Goal: Browse casually

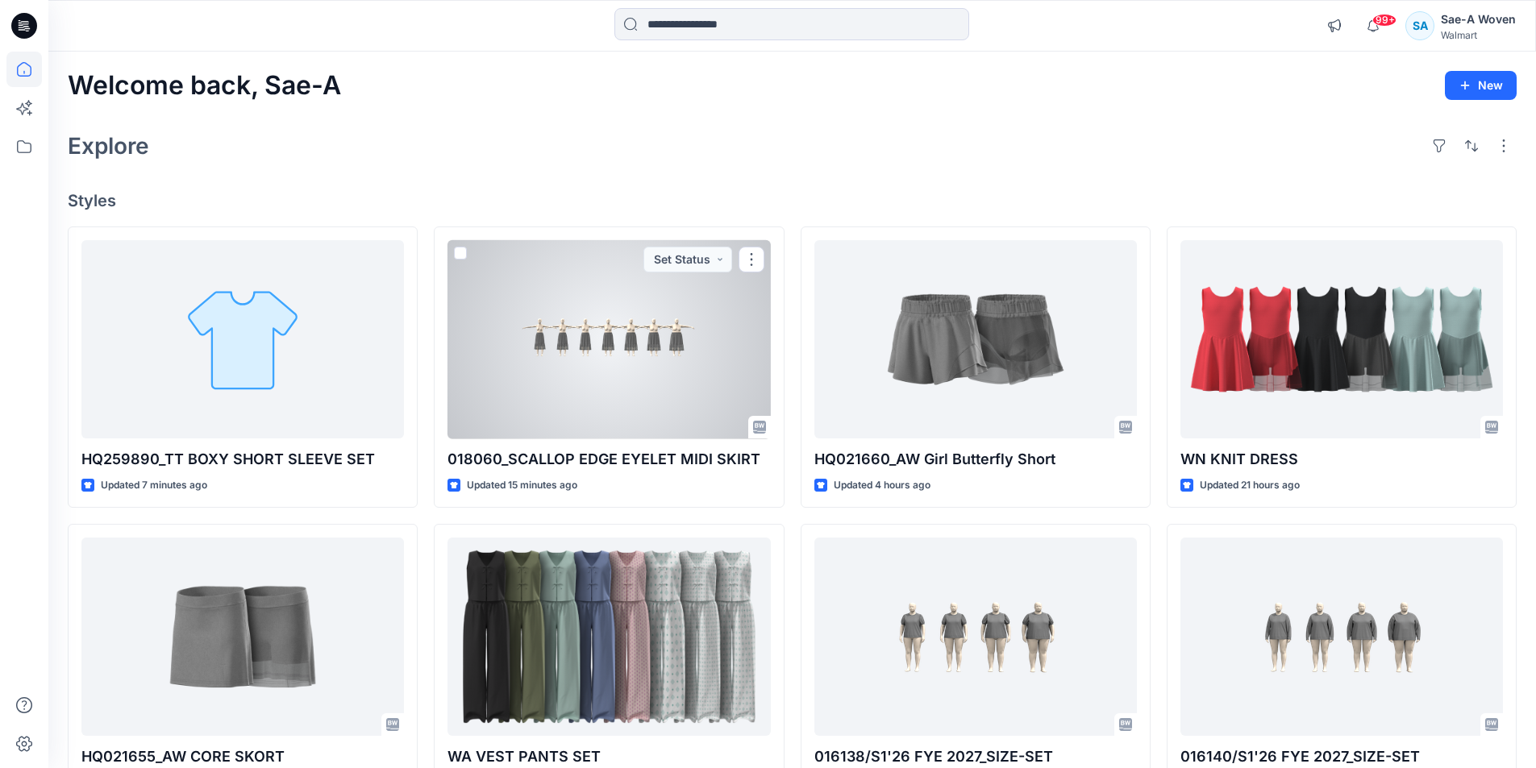
click at [641, 384] on div at bounding box center [609, 339] width 323 height 199
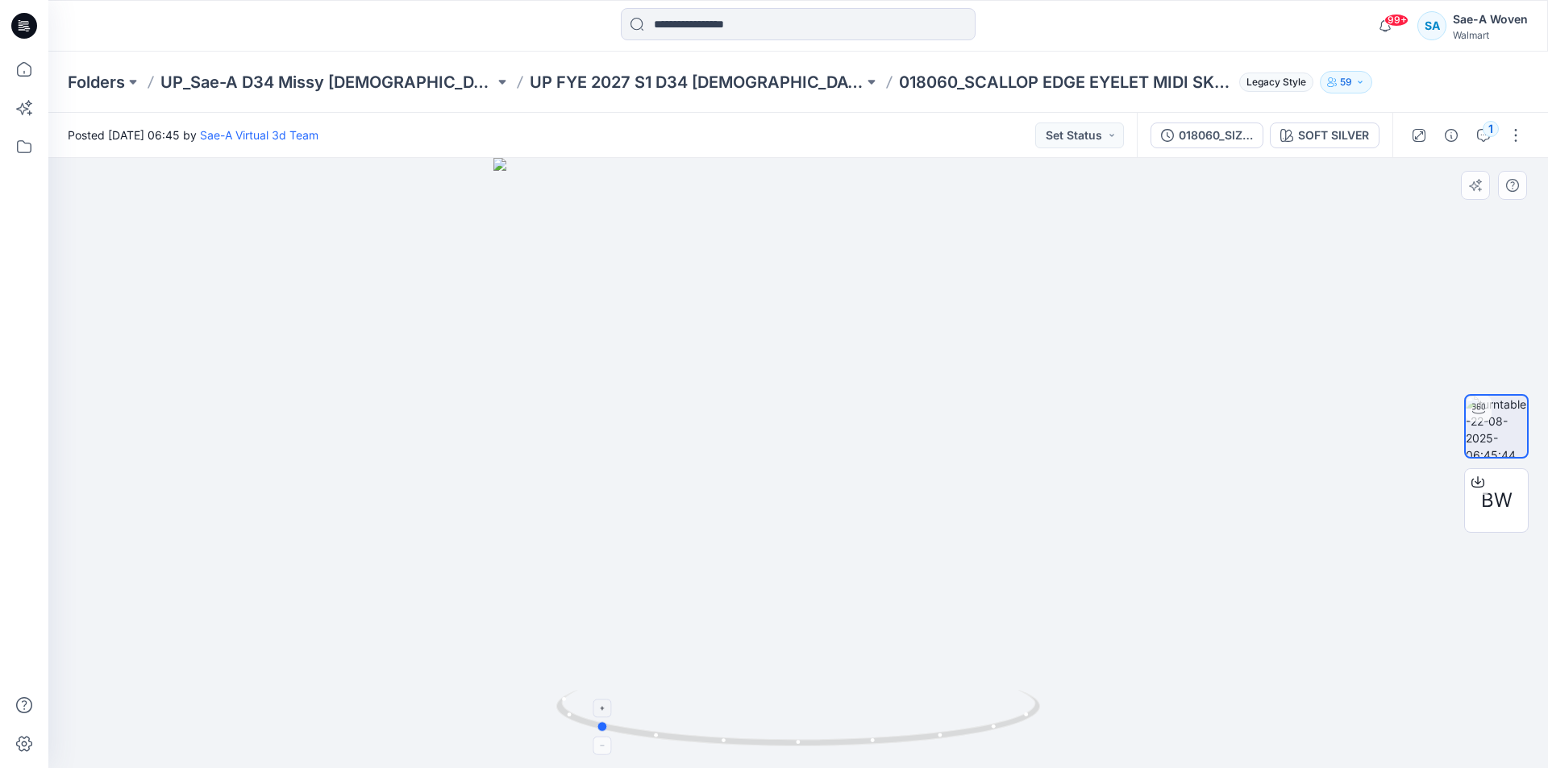
drag, startPoint x: 1003, startPoint y: 736, endPoint x: 830, endPoint y: 742, distance: 173.5
click at [830, 742] on icon at bounding box center [800, 720] width 488 height 60
drag, startPoint x: 156, startPoint y: 484, endPoint x: 294, endPoint y: 488, distance: 137.9
click at [295, 488] on img at bounding box center [834, 225] width 1572 height 1088
drag, startPoint x: 1189, startPoint y: 444, endPoint x: 656, endPoint y: 445, distance: 532.2
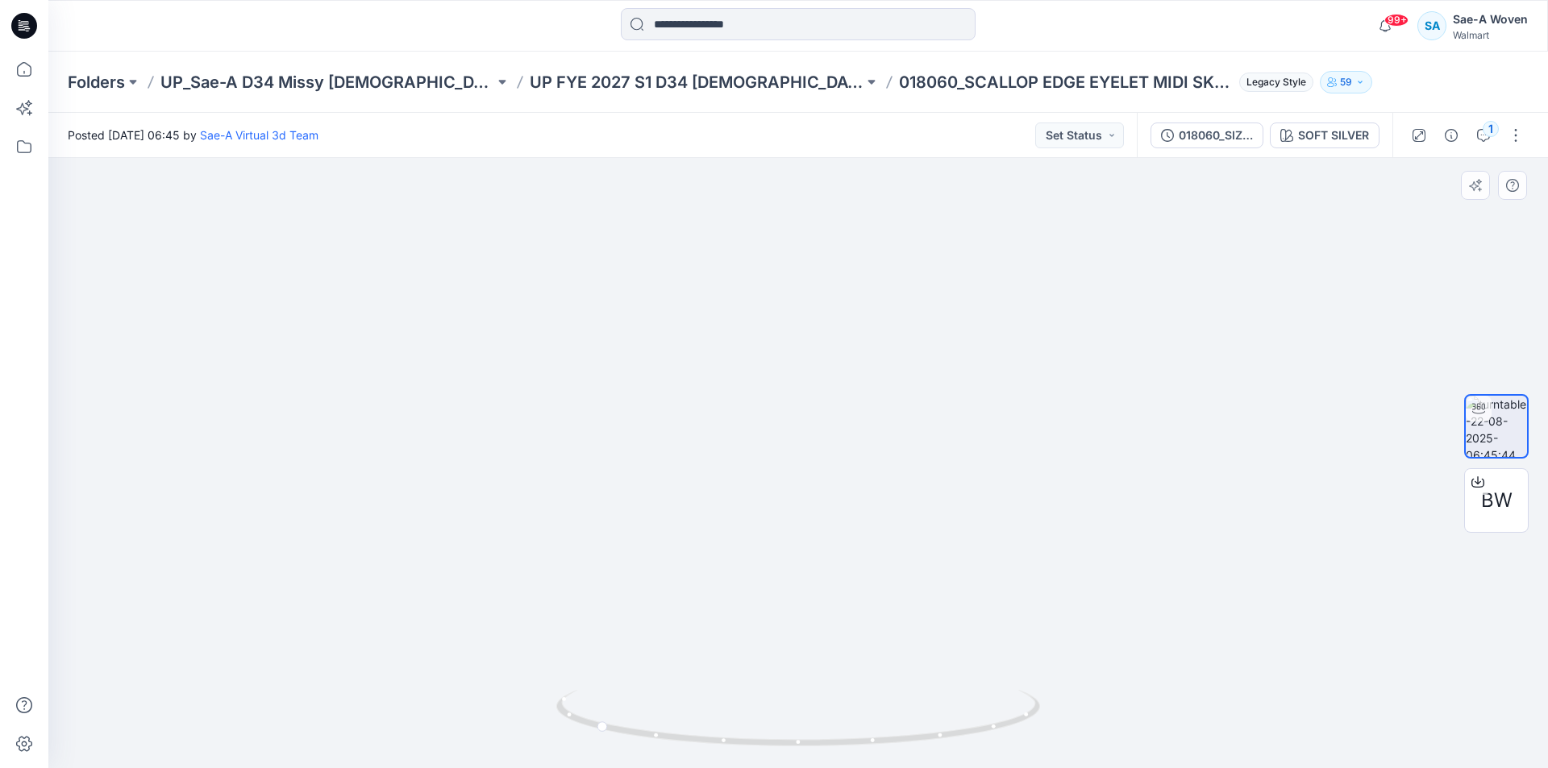
click at [651, 444] on img at bounding box center [762, 225] width 1572 height 1088
drag, startPoint x: 1136, startPoint y: 542, endPoint x: 1160, endPoint y: 538, distance: 24.5
click at [1160, 538] on img at bounding box center [784, 223] width 1572 height 1091
drag, startPoint x: 943, startPoint y: 748, endPoint x: 731, endPoint y: 749, distance: 212.1
click at [731, 749] on icon at bounding box center [800, 720] width 488 height 60
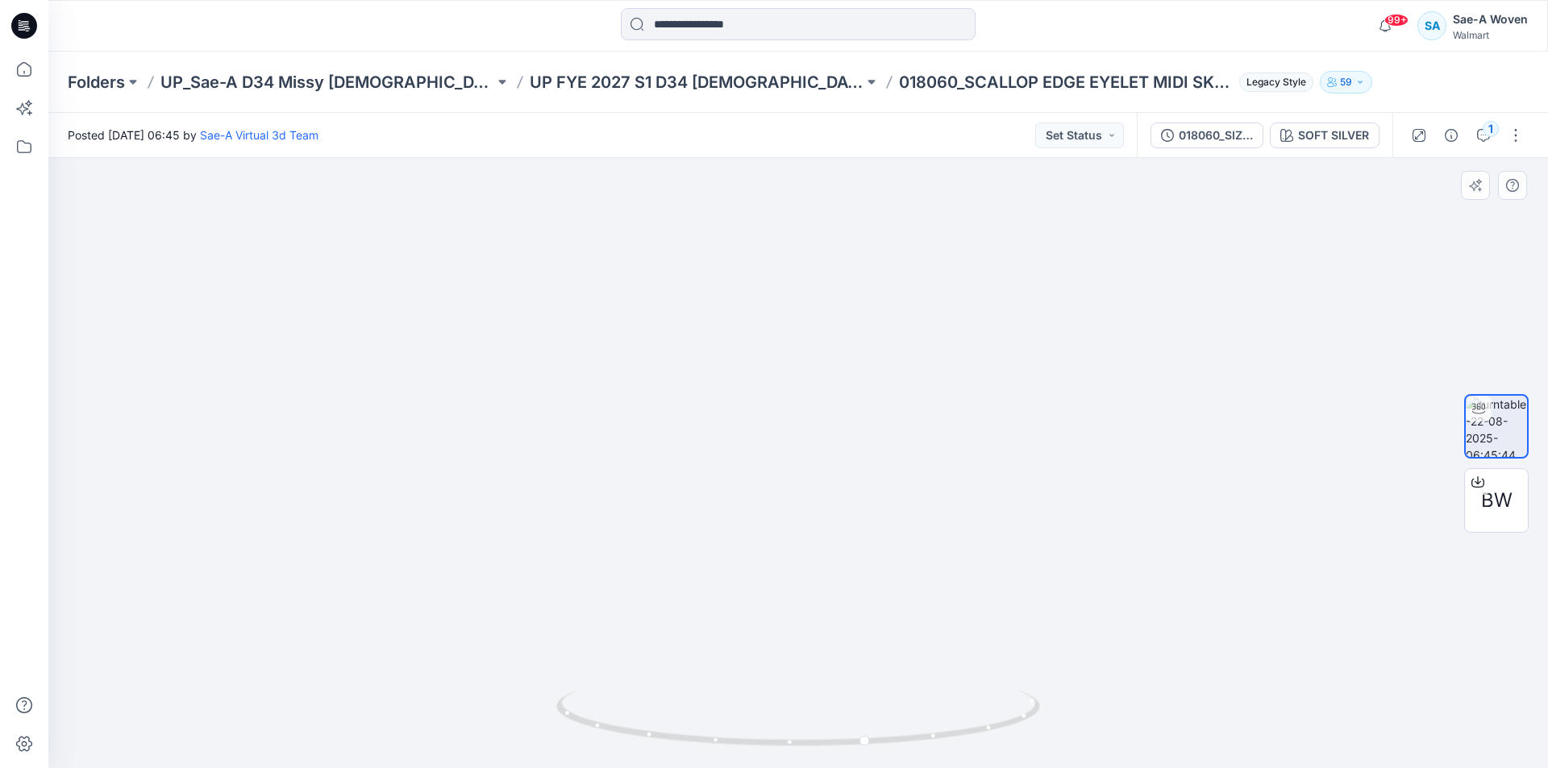
drag, startPoint x: 1322, startPoint y: 188, endPoint x: 1310, endPoint y: 186, distance: 12.2
click at [1322, 189] on img at bounding box center [799, 242] width 1494 height 1052
